Goal: Information Seeking & Learning: Learn about a topic

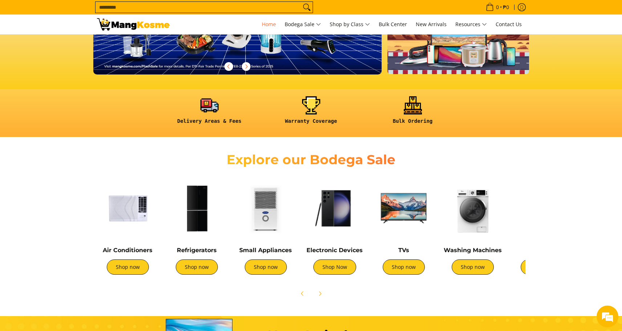
scroll to position [291, 0]
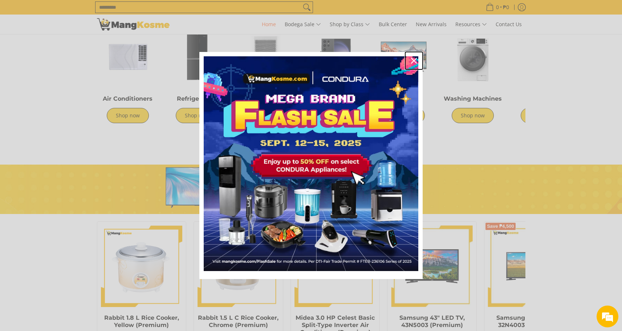
click at [414, 59] on icon "close icon" at bounding box center [414, 61] width 6 height 6
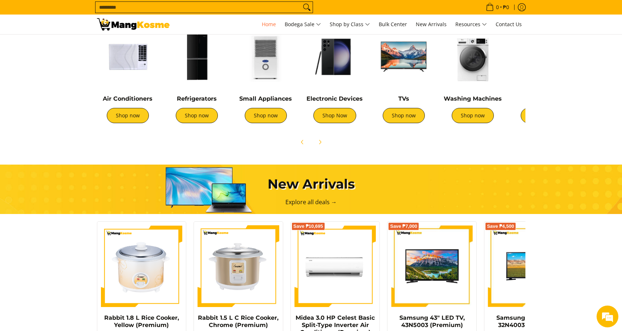
scroll to position [0, 289]
click at [391, 65] on img at bounding box center [404, 57] width 62 height 62
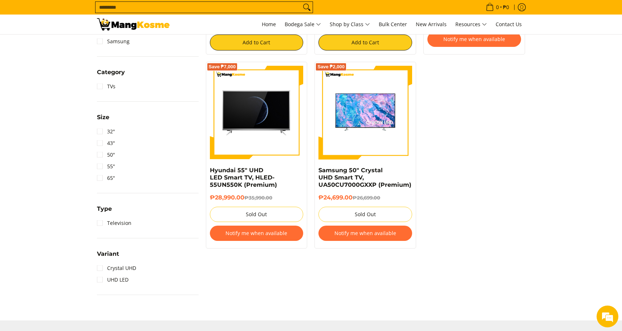
scroll to position [291, 0]
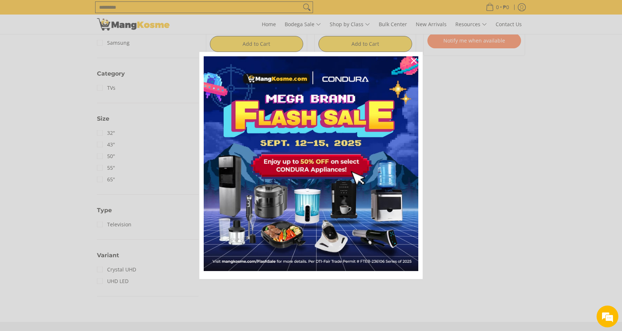
click at [481, 113] on div "Marketing offer form" at bounding box center [311, 165] width 622 height 331
drag, startPoint x: 411, startPoint y: 61, endPoint x: 408, endPoint y: 63, distance: 3.7
click at [411, 61] on div "Close" at bounding box center [414, 61] width 12 height 12
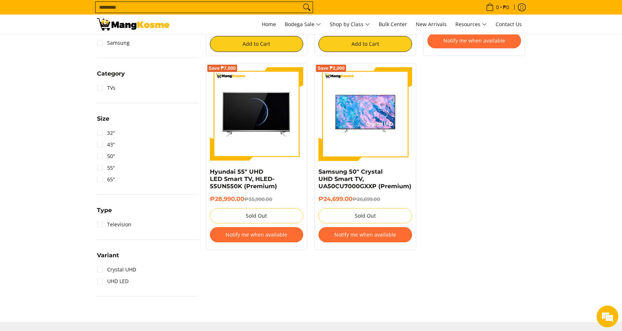
click at [465, 166] on div "Save ₱7,000 Samsung 43" LED TV, 43N5003 (Premium) ₱15,499.00 ₱22,499.00 Add to …" at bounding box center [365, 67] width 327 height 381
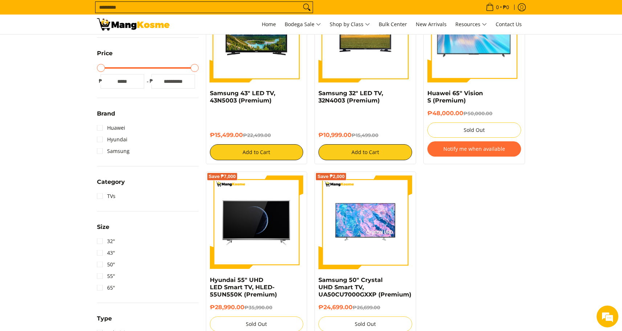
scroll to position [182, 0]
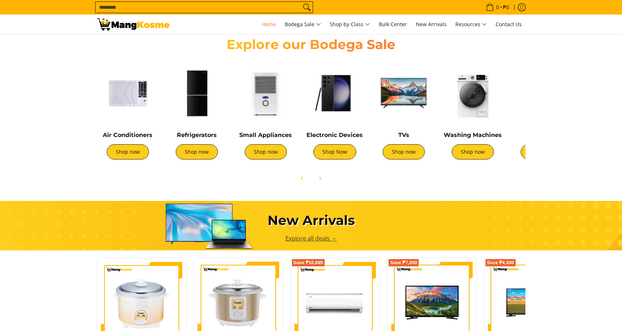
scroll to position [254, 0]
click at [468, 101] on img at bounding box center [473, 93] width 62 height 62
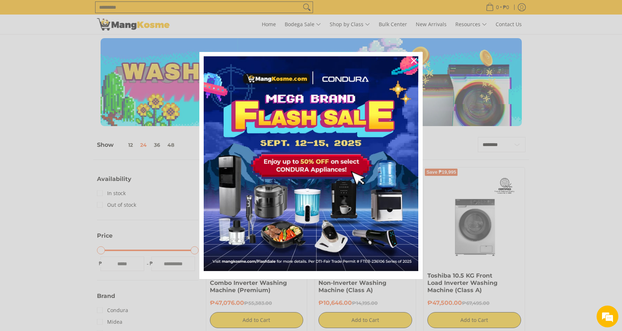
click at [543, 255] on div "Marketing offer form" at bounding box center [311, 165] width 622 height 331
drag, startPoint x: 411, startPoint y: 57, endPoint x: 409, endPoint y: 64, distance: 7.7
click at [411, 58] on div "Close" at bounding box center [414, 61] width 12 height 12
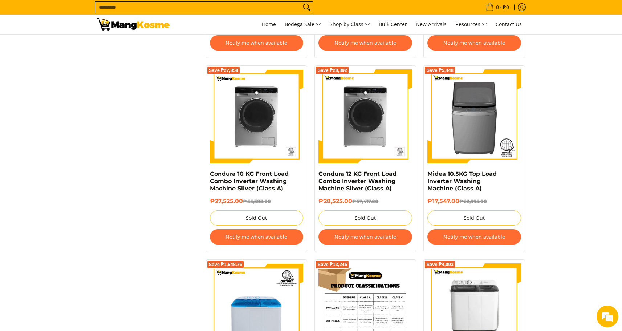
scroll to position [1416, 0]
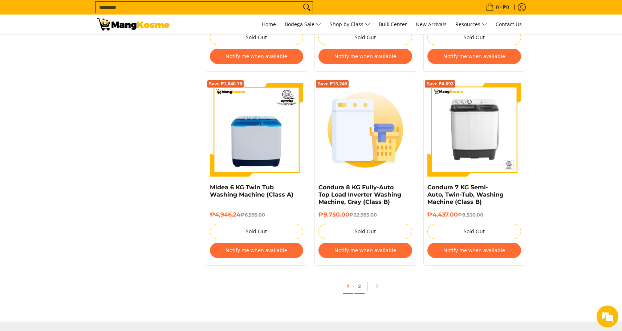
click at [359, 288] on link "2" at bounding box center [359, 286] width 10 height 15
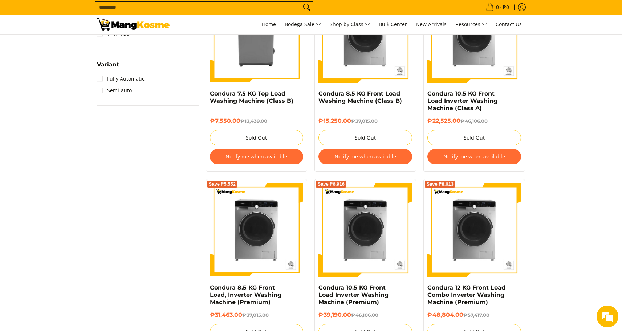
scroll to position [617, 0]
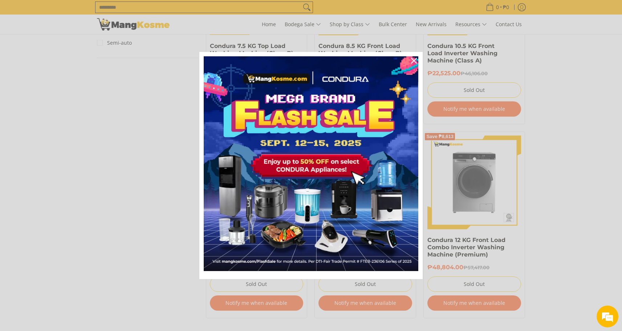
click at [591, 259] on div "Marketing offer form" at bounding box center [311, 165] width 622 height 331
click at [414, 58] on icon "close icon" at bounding box center [414, 61] width 6 height 6
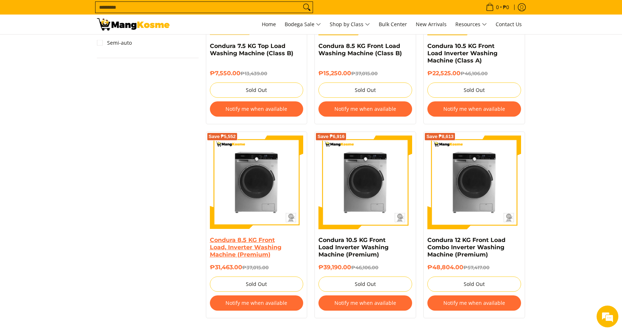
click at [252, 254] on link "Condura 8.5 KG Front Load, Inverter Washing Machine (Premium)" at bounding box center [246, 246] width 72 height 21
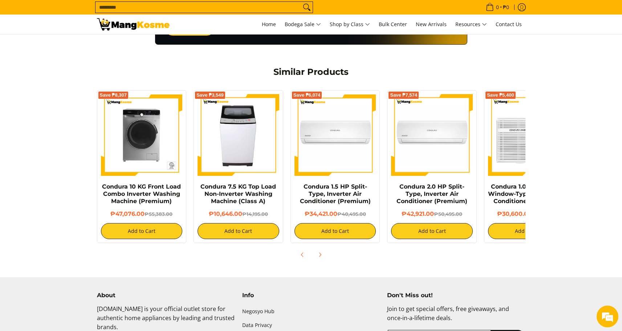
scroll to position [351, 0]
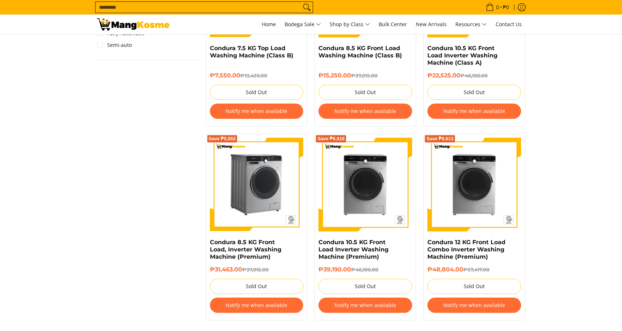
scroll to position [617, 0]
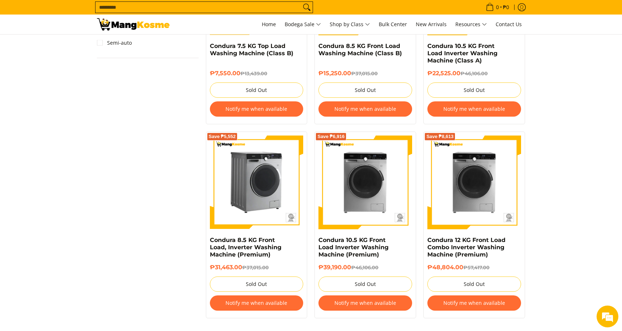
drag, startPoint x: 288, startPoint y: 160, endPoint x: 281, endPoint y: 158, distance: 7.1
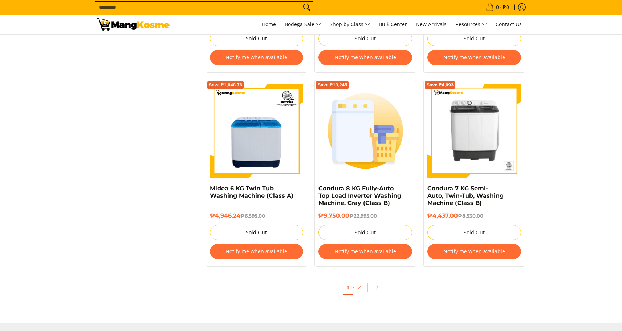
scroll to position [1416, 0]
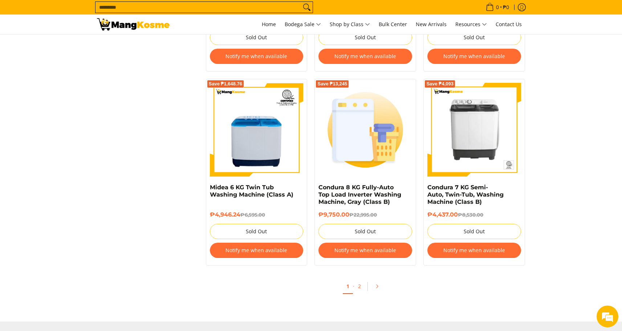
click at [125, 28] on img at bounding box center [133, 24] width 73 height 12
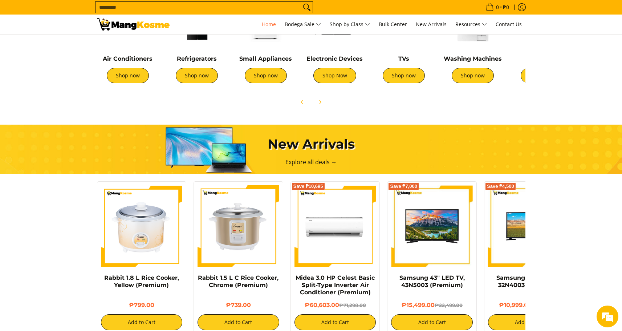
scroll to position [182, 0]
